Goal: Transaction & Acquisition: Book appointment/travel/reservation

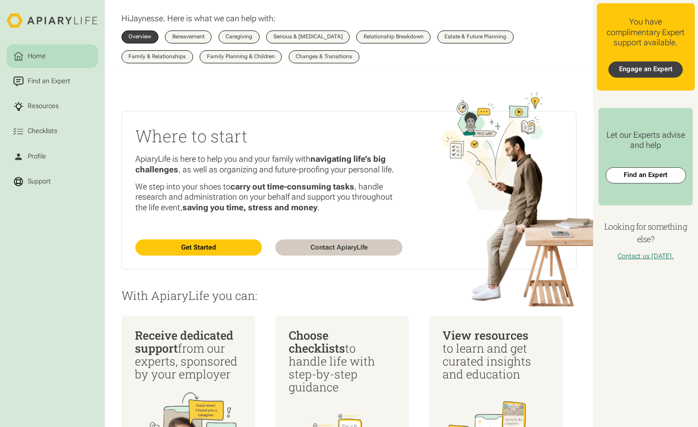
click at [654, 70] on link "Engage an Expert" at bounding box center [645, 69] width 74 height 16
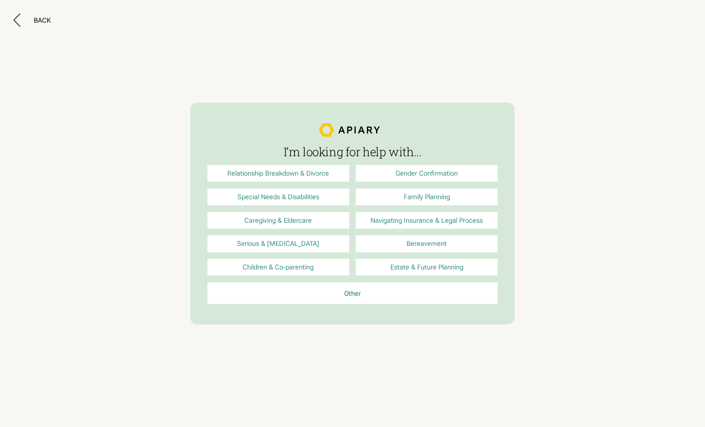
click at [313, 218] on link "Caregiving & Eldercare" at bounding box center [278, 220] width 142 height 17
